Goal: Task Accomplishment & Management: Use online tool/utility

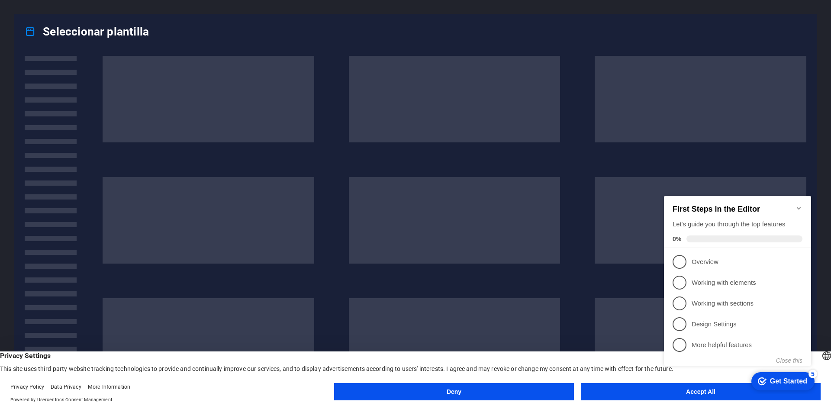
click at [657, 389] on button "Accept All" at bounding box center [701, 391] width 240 height 17
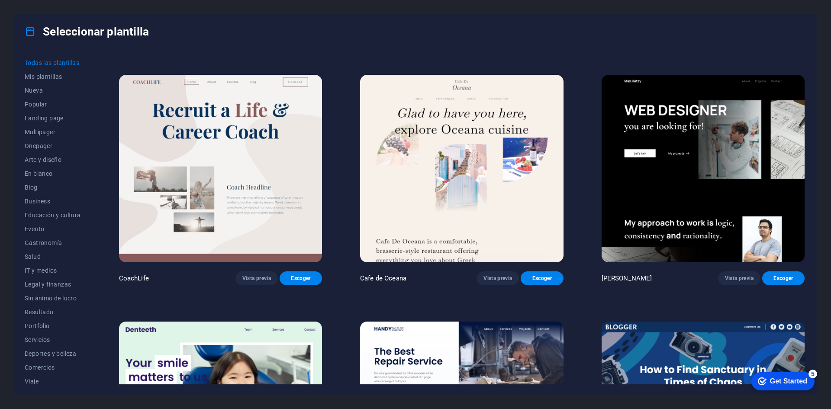
scroll to position [2957, 0]
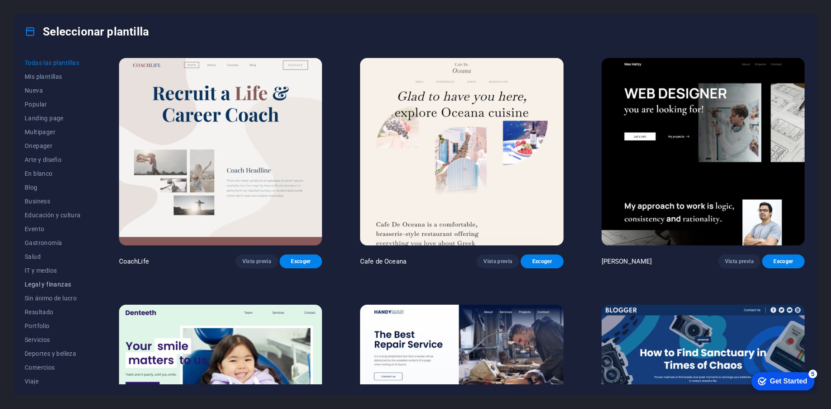
click at [55, 284] on span "Legal y finanzas" at bounding box center [53, 284] width 56 height 7
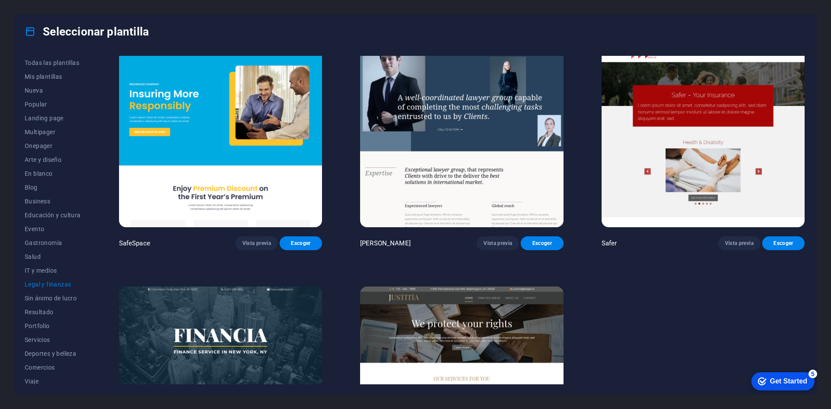
scroll to position [0, 0]
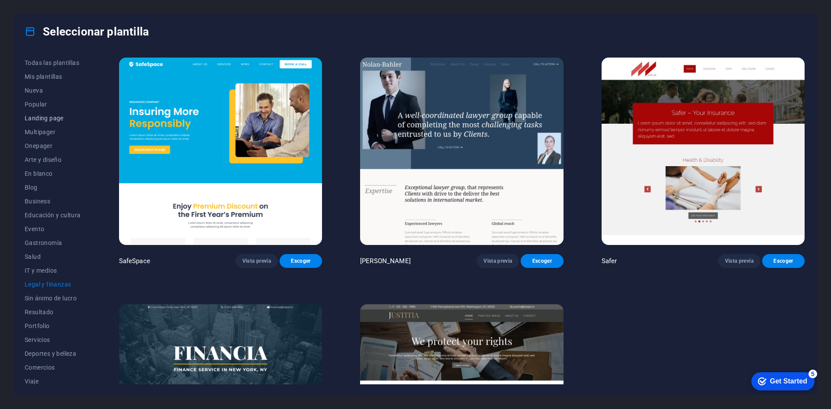
click at [28, 119] on span "Landing page" at bounding box center [53, 118] width 56 height 7
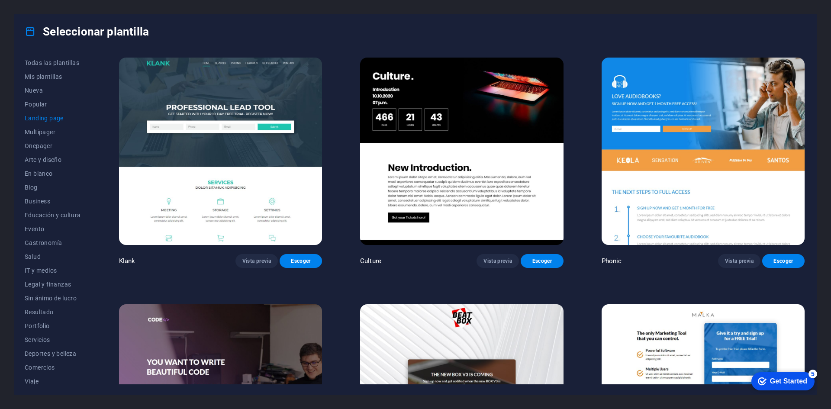
click at [251, 169] on img at bounding box center [220, 151] width 203 height 187
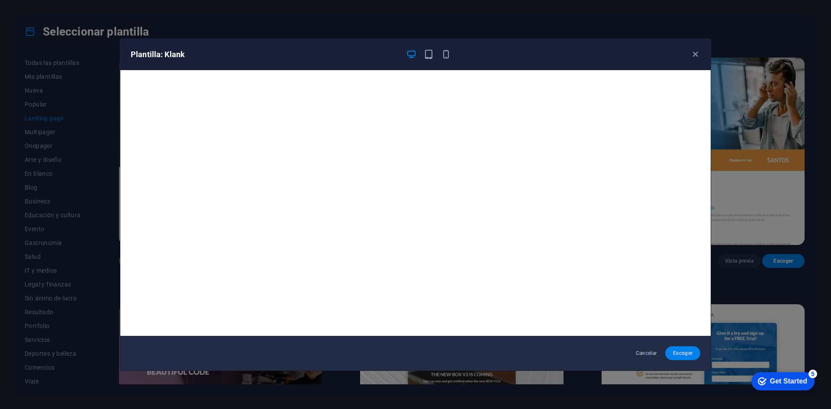
click at [688, 356] on span "Escoger" at bounding box center [682, 353] width 21 height 7
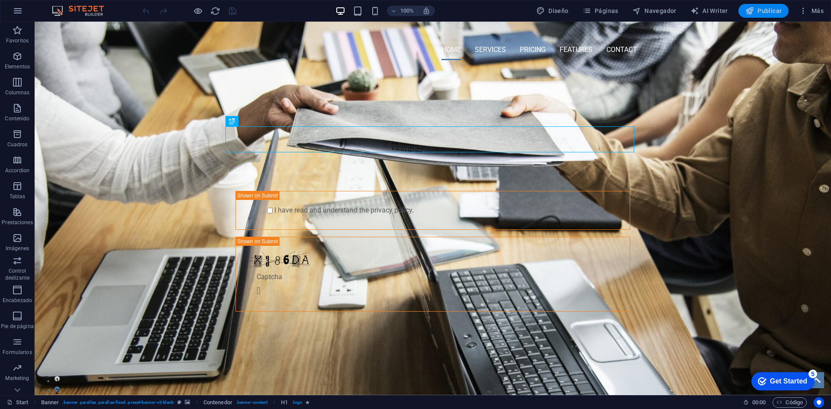
click at [771, 14] on span "Publicar" at bounding box center [763, 10] width 37 height 9
